Goal: Find specific page/section: Find specific page/section

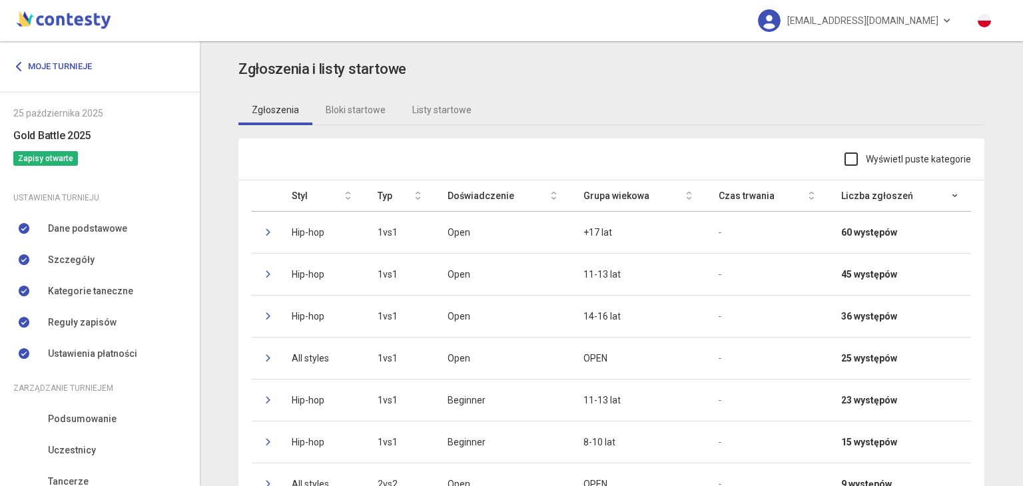
click at [128, 404] on link "Podsumowanie" at bounding box center [100, 419] width 200 height 31
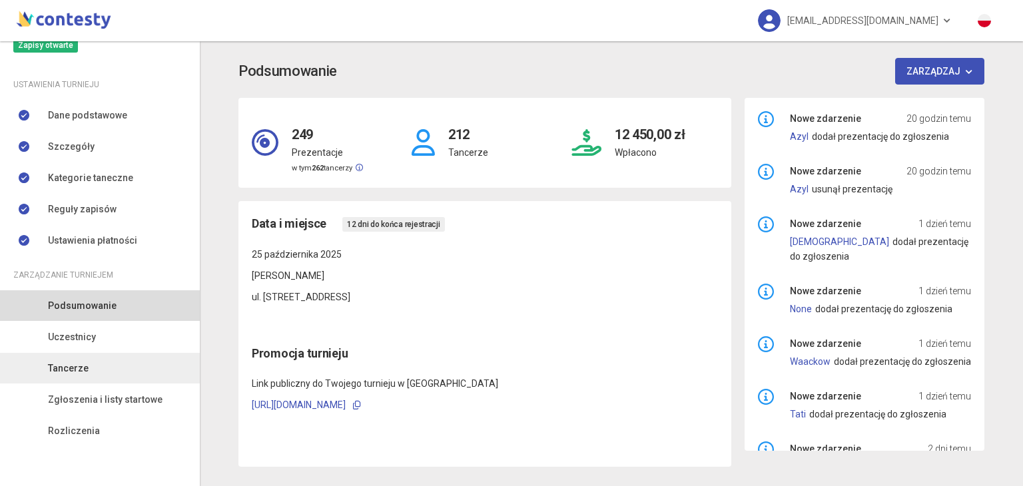
click at [97, 370] on link "Tancerze" at bounding box center [100, 368] width 200 height 31
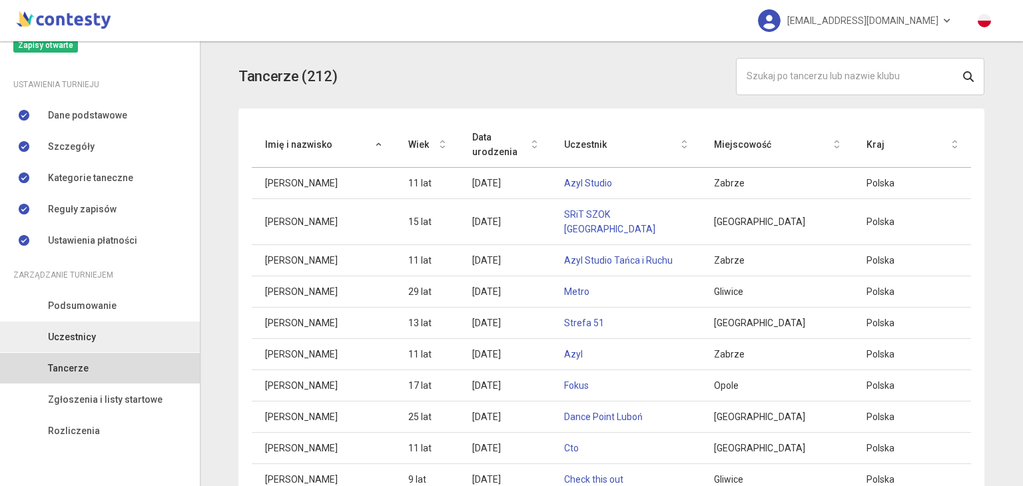
click at [103, 345] on link "Uczestnicy" at bounding box center [100, 337] width 200 height 31
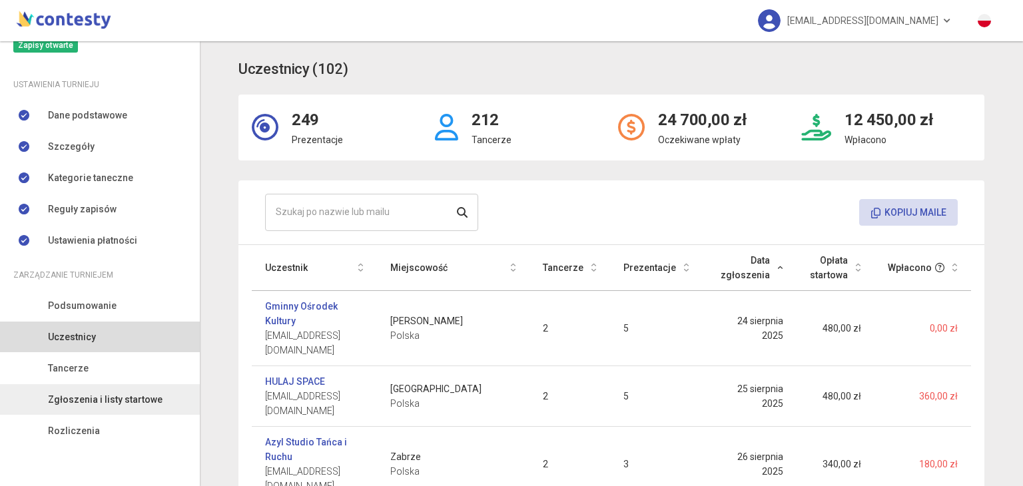
click at [88, 395] on span "Zgłoszenia i listy startowe" at bounding box center [105, 399] width 115 height 15
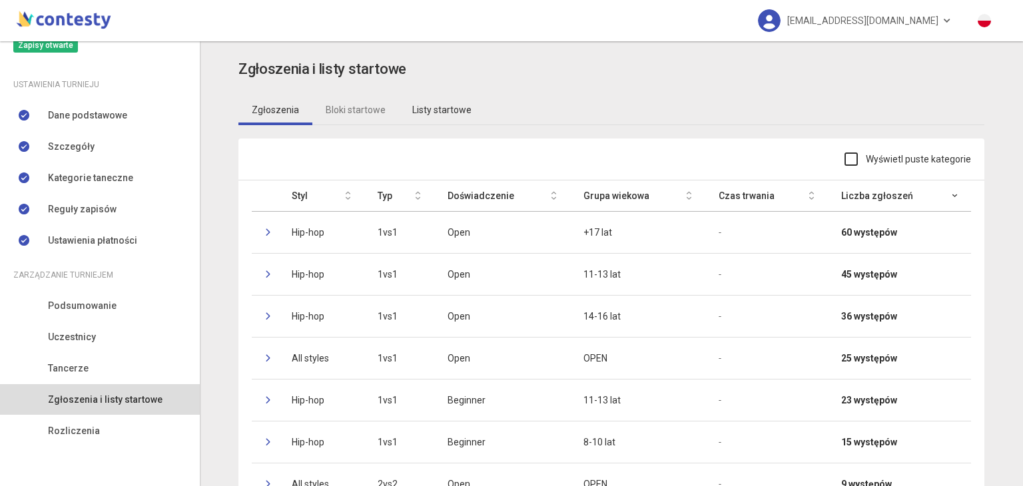
click at [421, 112] on link "Listy startowe" at bounding box center [442, 110] width 86 height 31
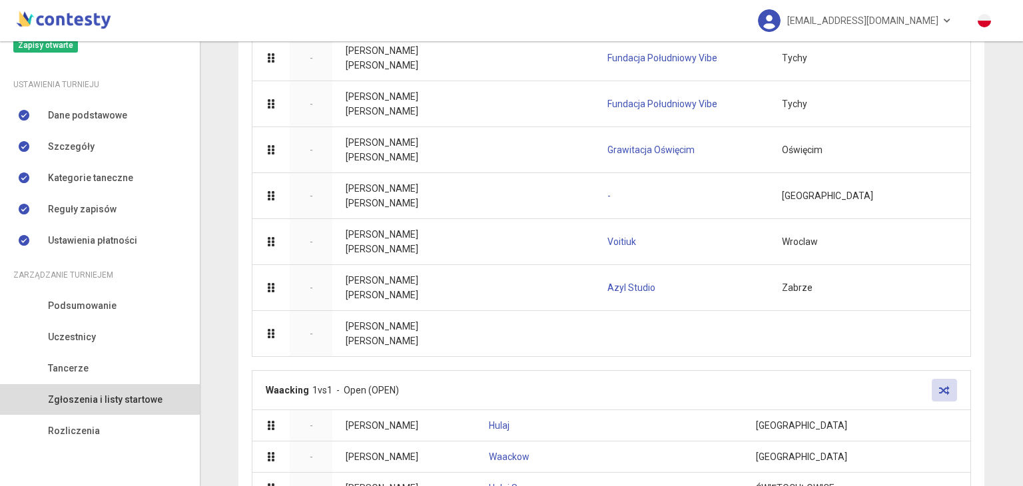
scroll to position [8454, 0]
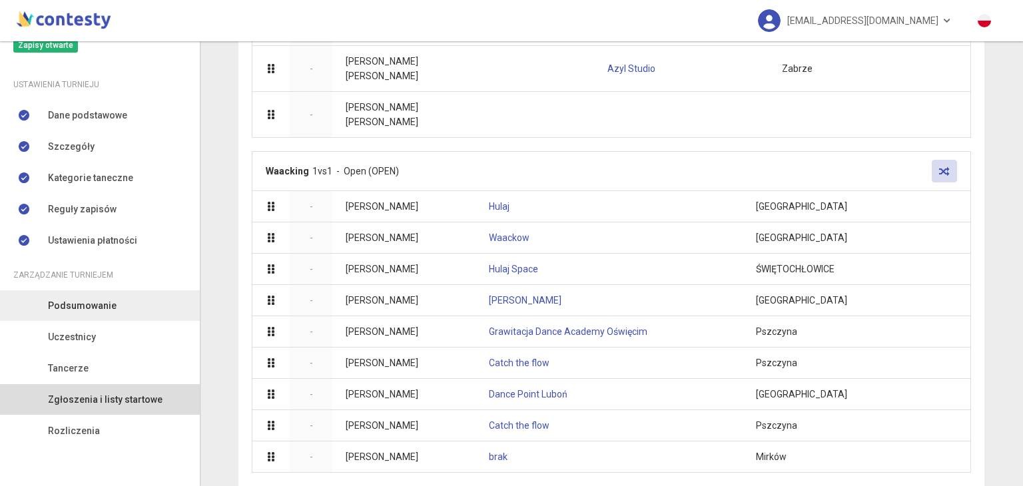
click at [109, 316] on link "Podsumowanie" at bounding box center [100, 305] width 200 height 31
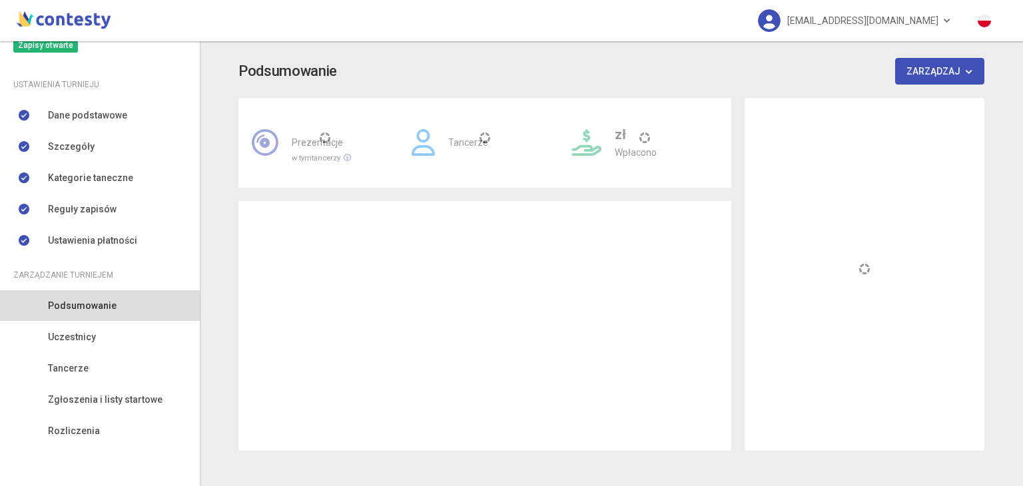
click at [109, 316] on link "Podsumowanie" at bounding box center [100, 305] width 200 height 31
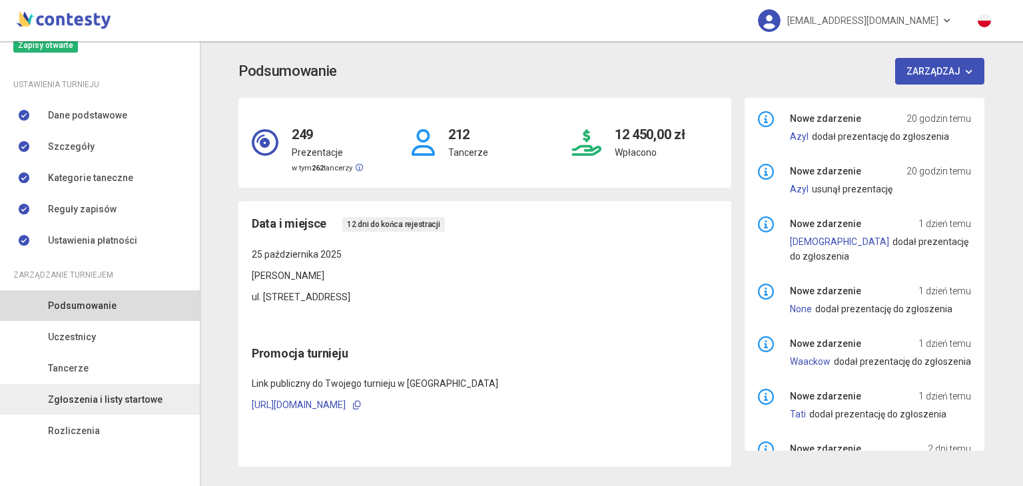
click at [77, 400] on span "Zgłoszenia i listy startowe" at bounding box center [105, 399] width 115 height 15
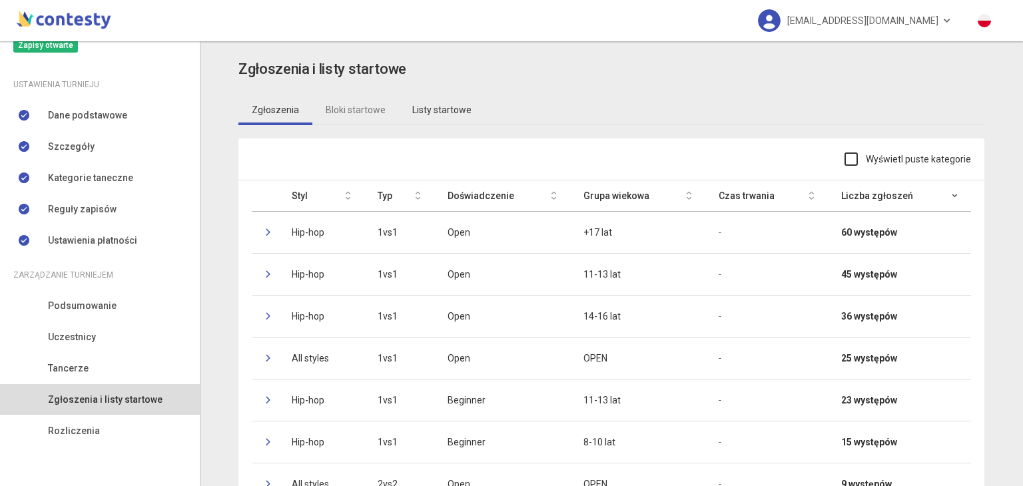
click at [437, 99] on link "Listy startowe" at bounding box center [442, 110] width 86 height 31
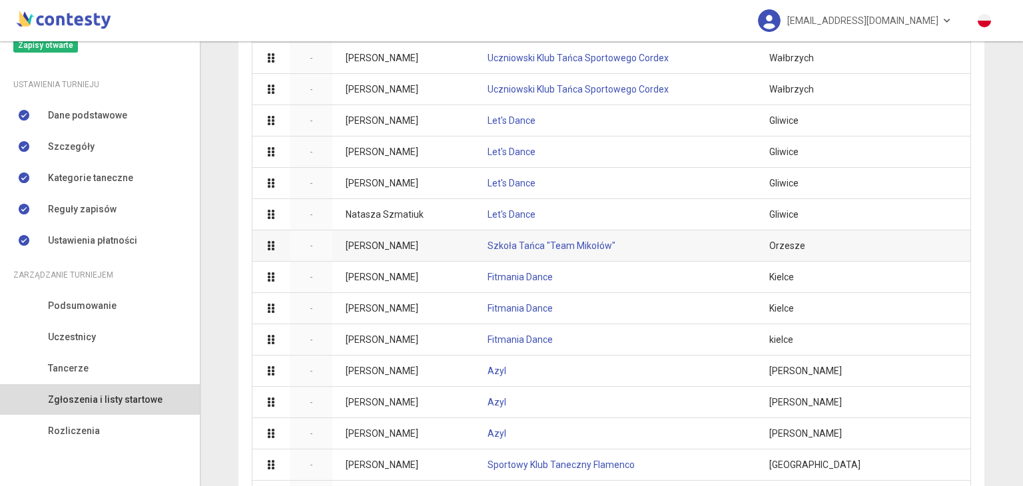
scroll to position [1365, 0]
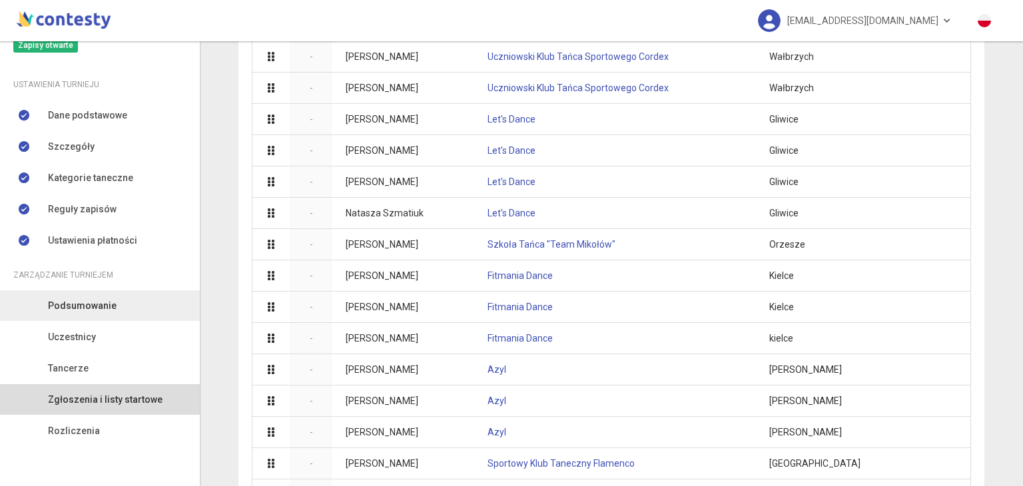
click at [121, 307] on link "Podsumowanie" at bounding box center [100, 305] width 200 height 31
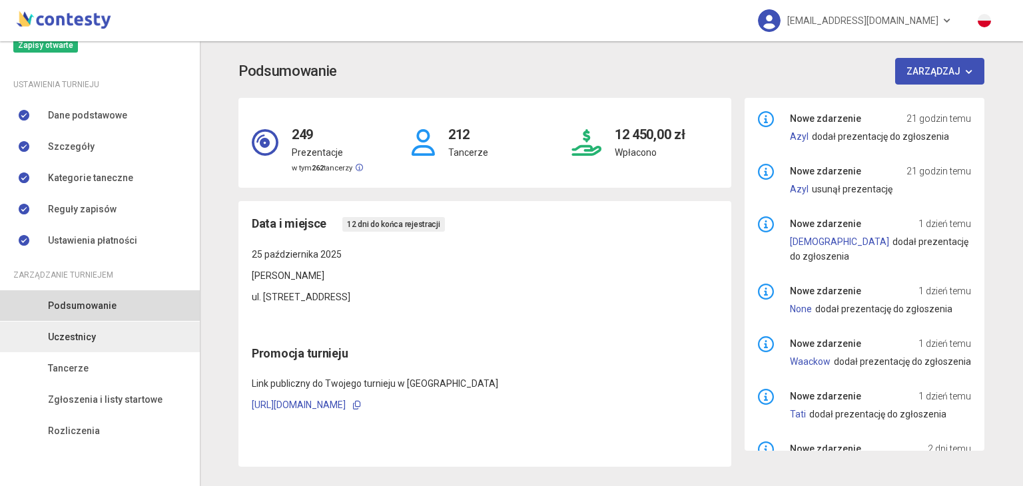
click at [104, 334] on link "Uczestnicy" at bounding box center [100, 337] width 200 height 31
